Goal: Task Accomplishment & Management: Use online tool/utility

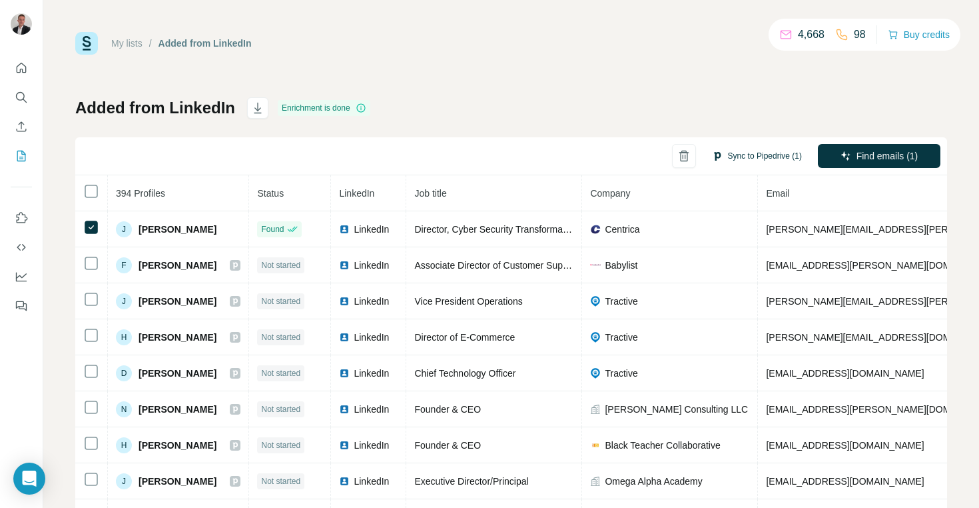
click at [757, 151] on button "Sync to Pipedrive (1)" at bounding box center [757, 156] width 109 height 20
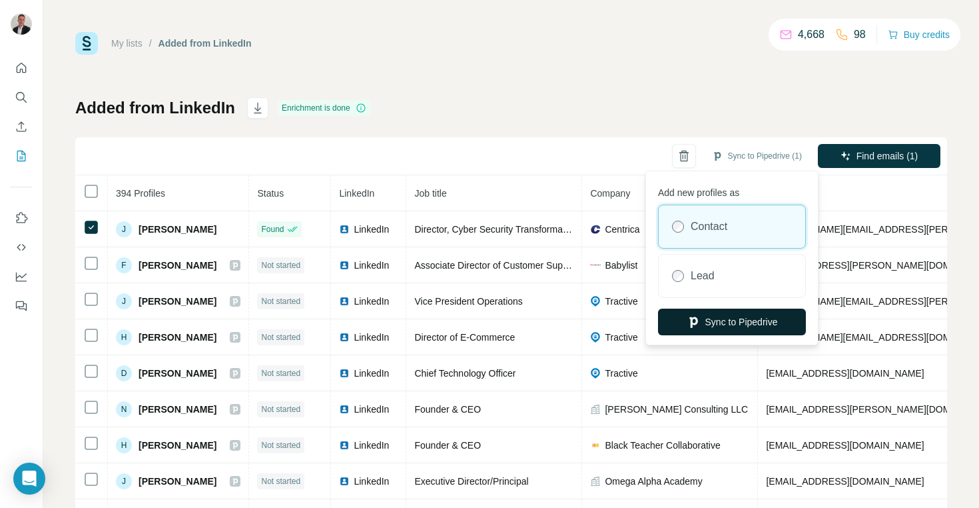
click at [726, 326] on button "Sync to Pipedrive" at bounding box center [732, 321] width 148 height 27
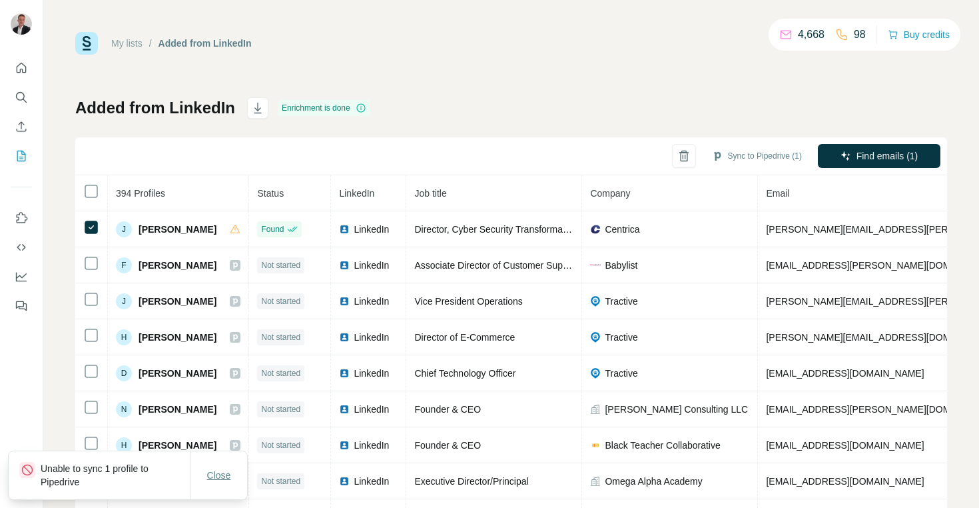
click at [214, 476] on span "Close" at bounding box center [219, 474] width 24 height 13
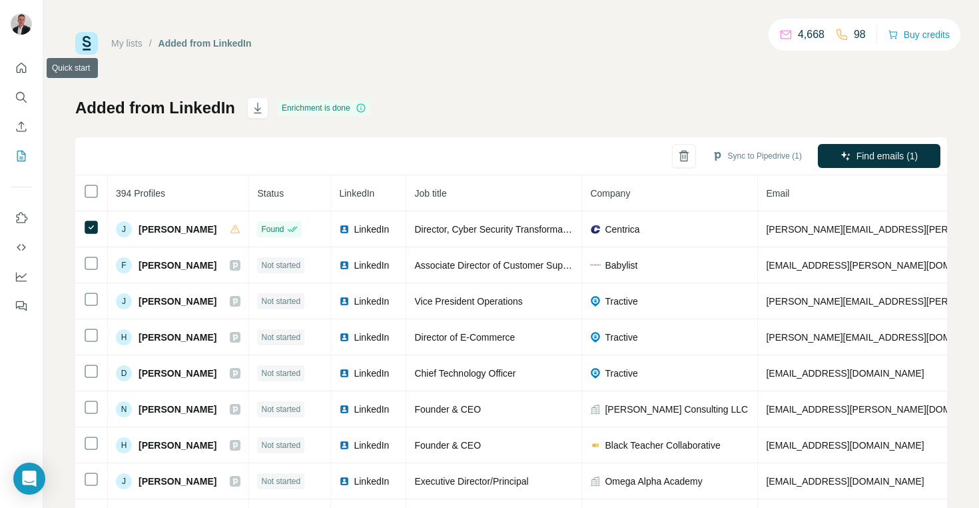
click at [9, 68] on div at bounding box center [21, 183] width 43 height 270
click at [17, 69] on icon "Quick start" at bounding box center [22, 68] width 10 height 10
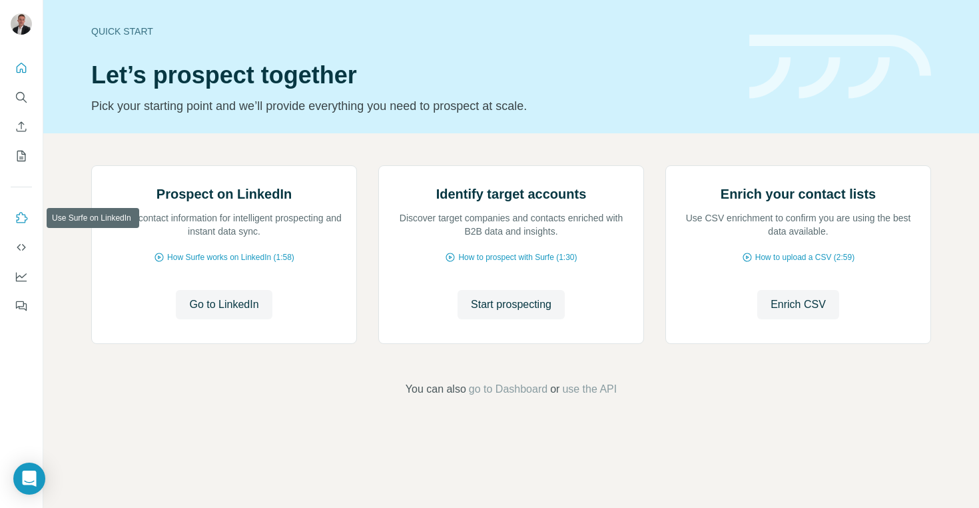
click at [24, 216] on icon "Use Surfe on LinkedIn" at bounding box center [21, 217] width 13 height 13
click at [20, 70] on icon "Quick start" at bounding box center [22, 68] width 10 height 10
